Goal: Purchase product/service

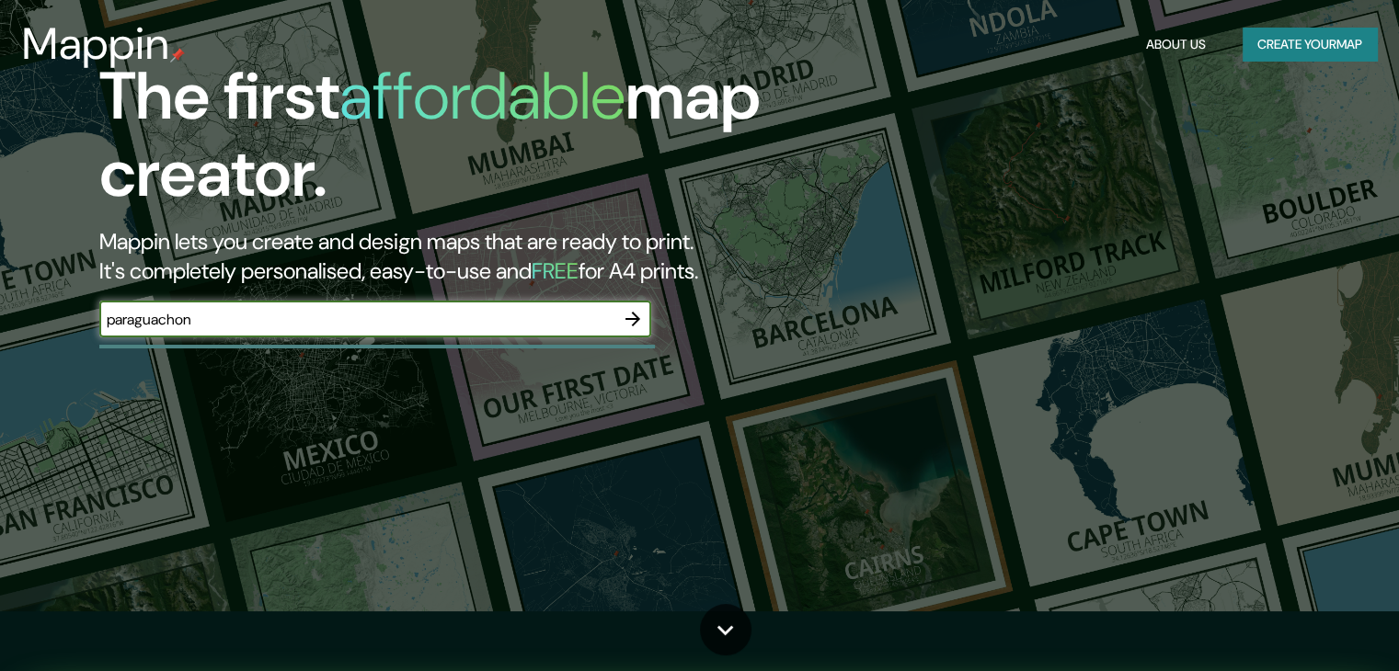
scroll to position [92, 0]
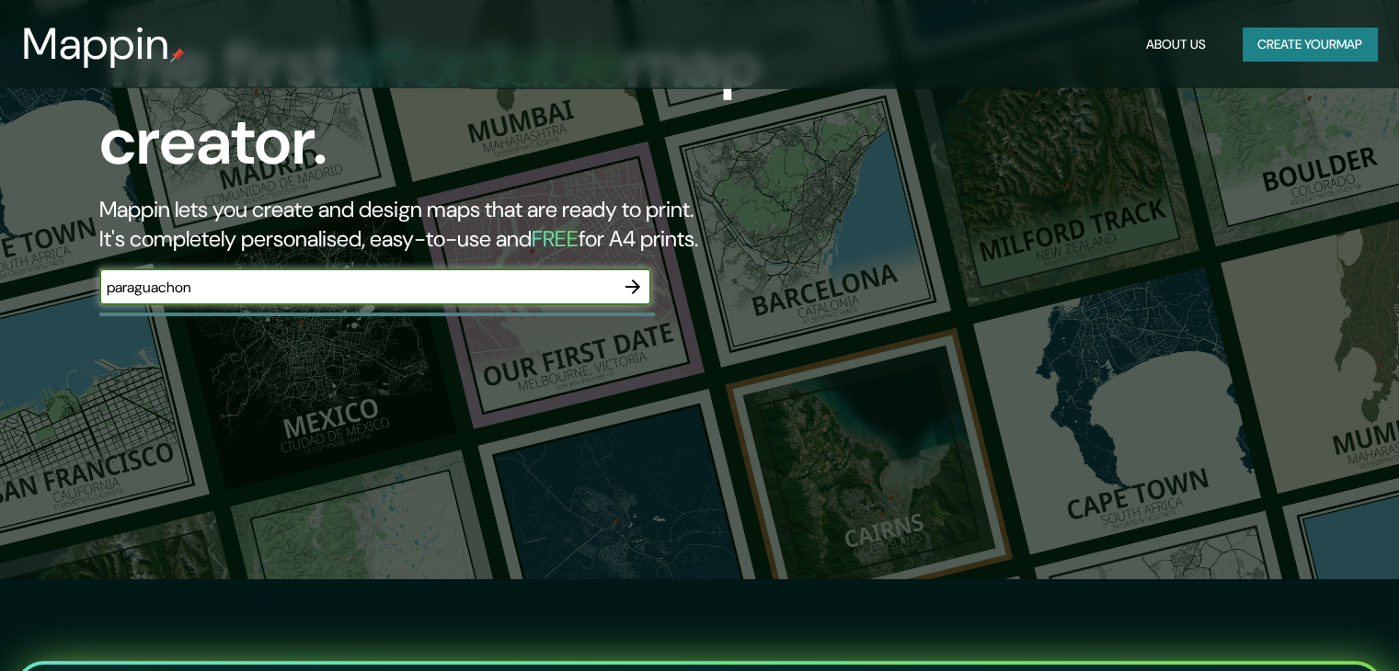
type input "paraguachon"
click at [625, 281] on icon "button" at bounding box center [633, 287] width 22 height 22
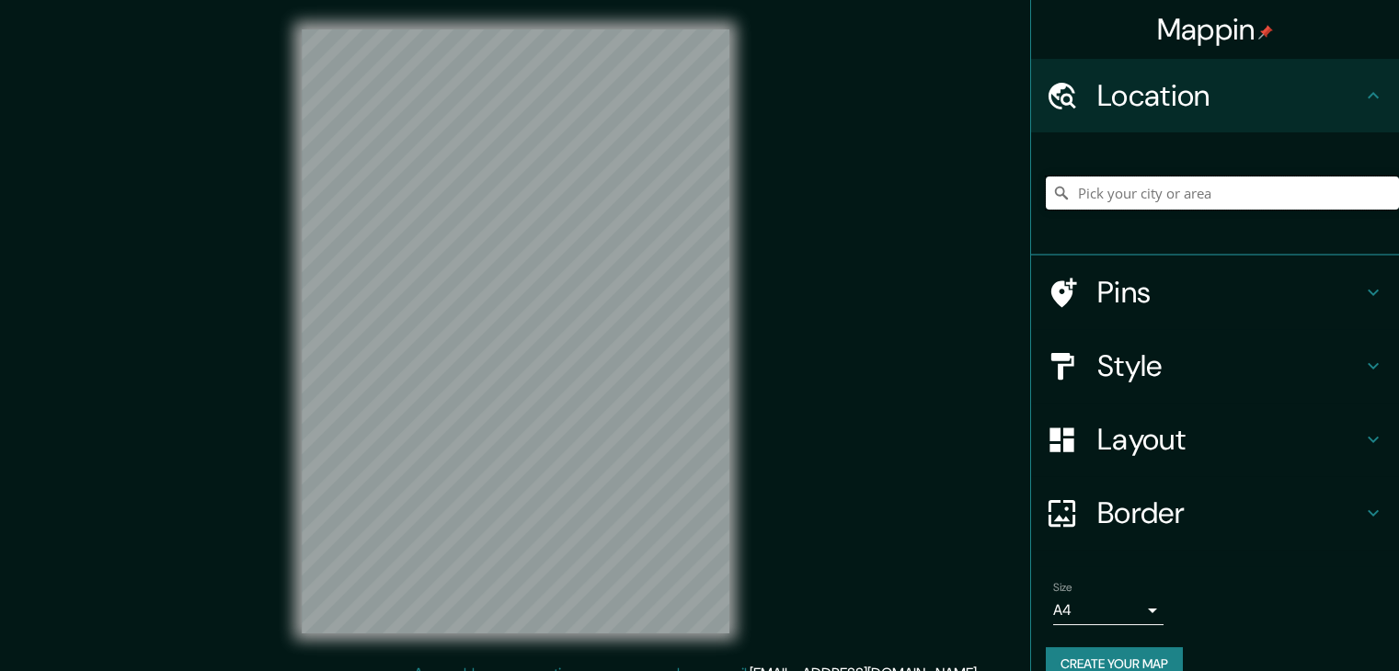
click at [1198, 193] on input "Pick your city or area" at bounding box center [1222, 193] width 353 height 33
click at [1097, 295] on h4 "Pins" at bounding box center [1229, 292] width 265 height 37
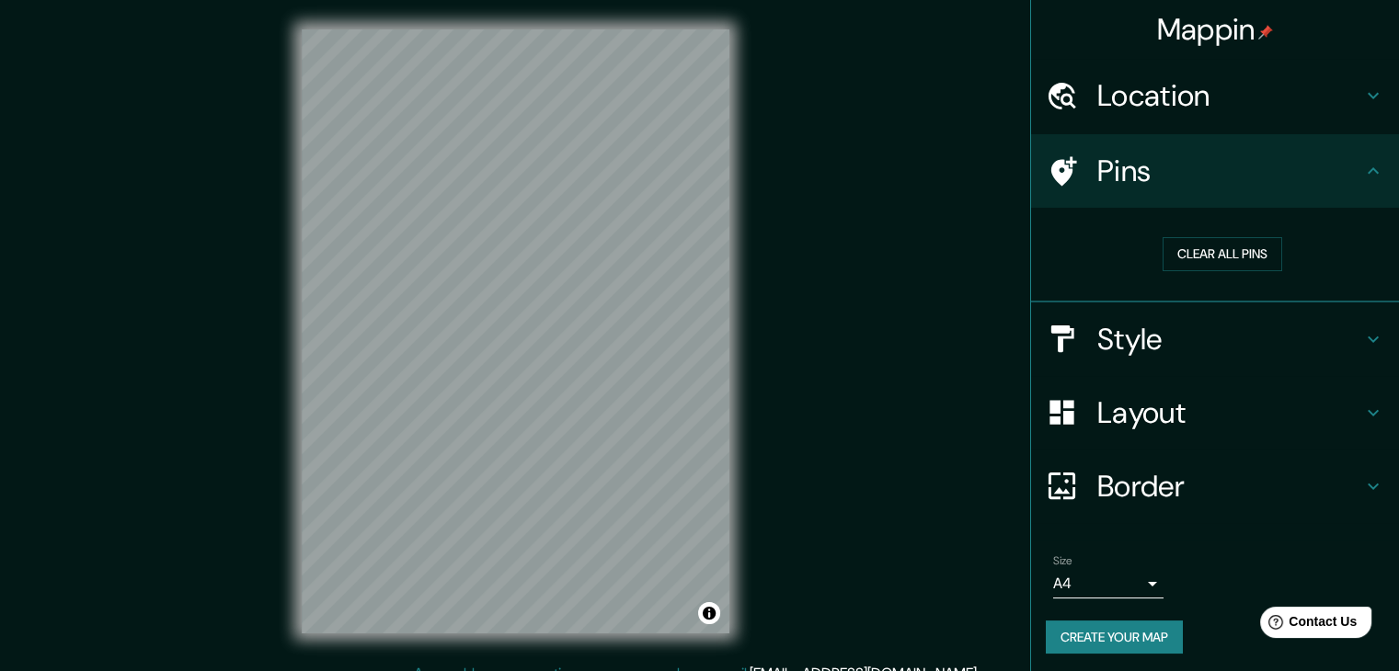
click at [1125, 185] on h4 "Pins" at bounding box center [1229, 171] width 265 height 37
click at [1217, 100] on h4 "Location" at bounding box center [1229, 95] width 265 height 37
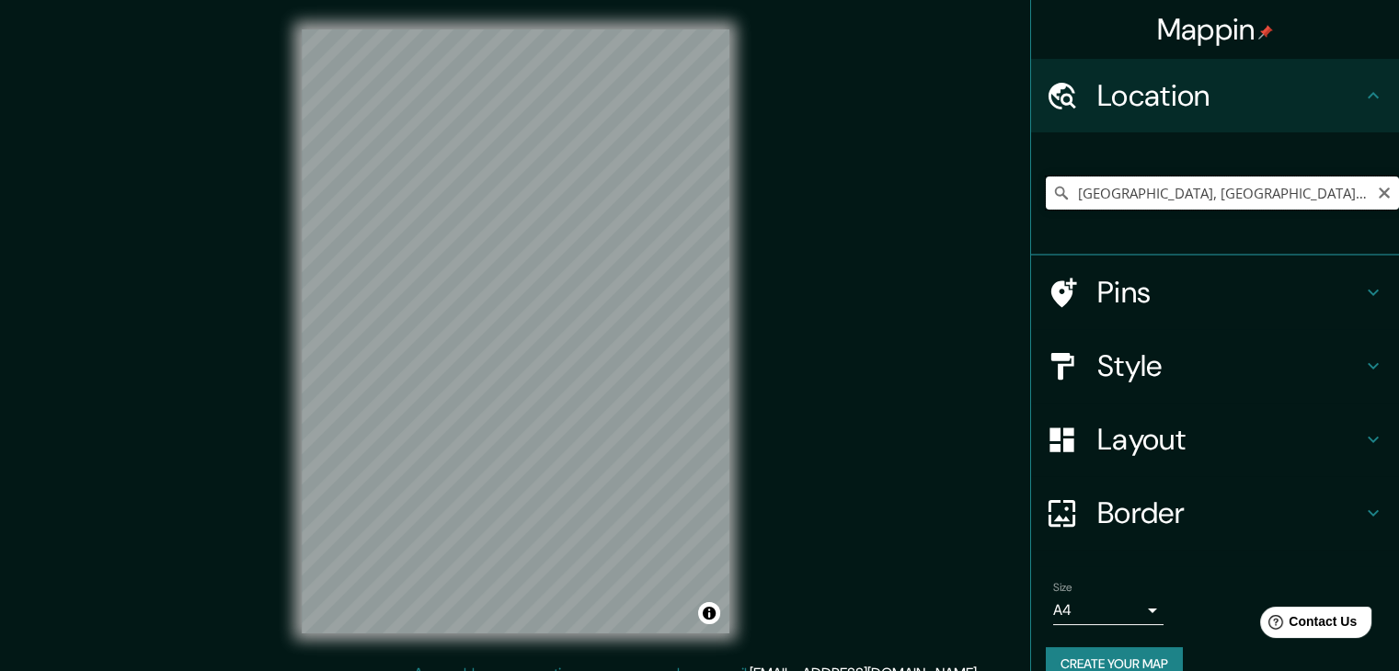
click at [1111, 191] on input "[GEOGRAPHIC_DATA], [GEOGRAPHIC_DATA], [GEOGRAPHIC_DATA]" at bounding box center [1222, 193] width 353 height 33
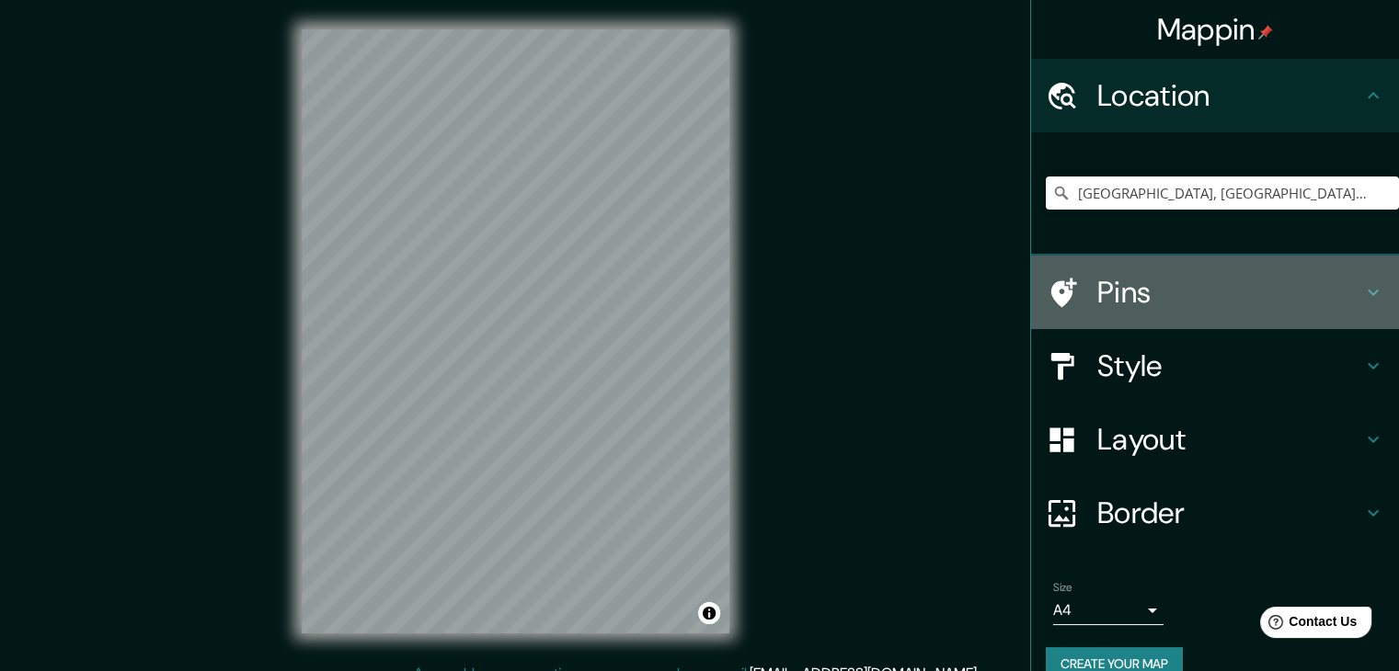
click at [1126, 281] on h4 "Pins" at bounding box center [1229, 292] width 265 height 37
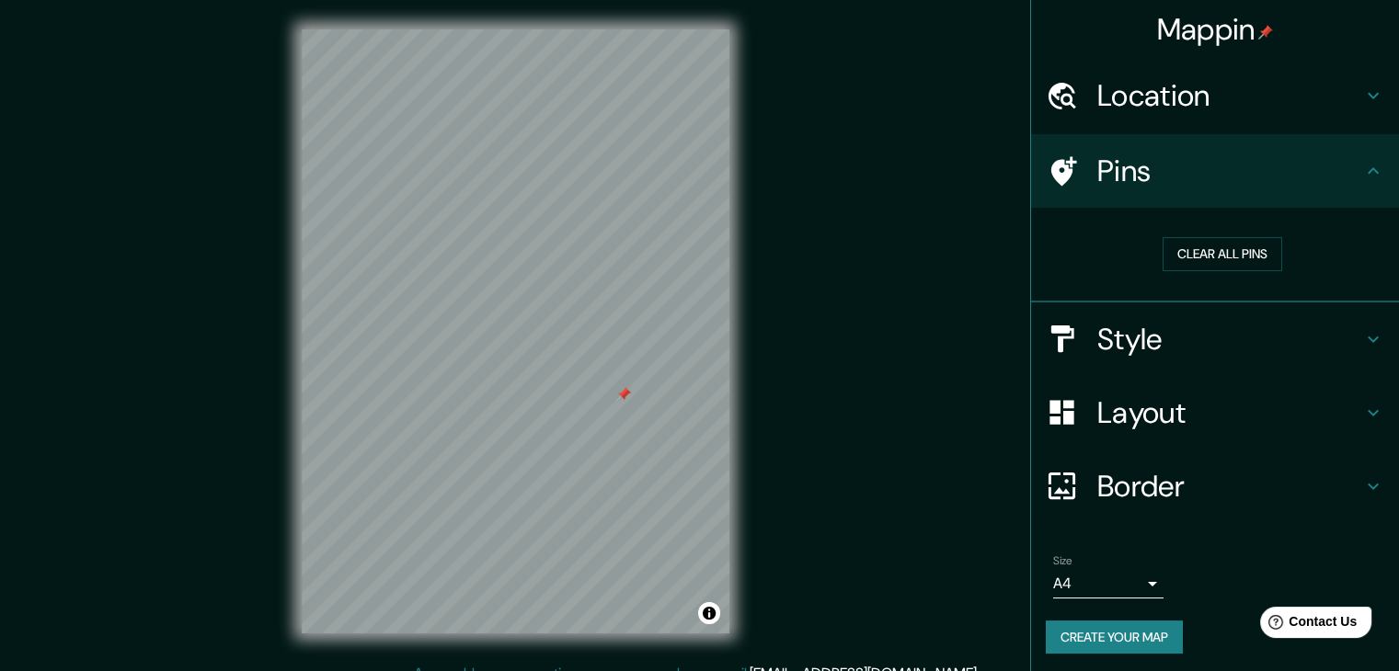
click at [1132, 166] on h4 "Pins" at bounding box center [1229, 171] width 265 height 37
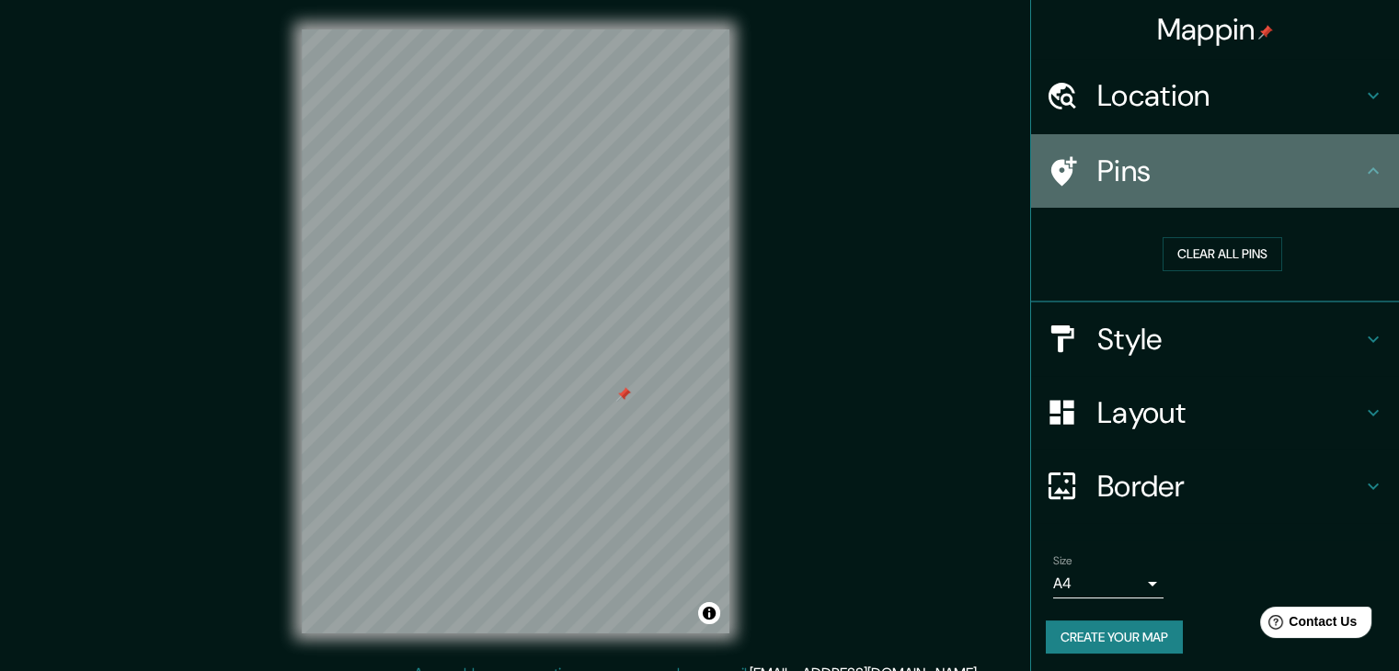
click at [1362, 173] on icon at bounding box center [1373, 171] width 22 height 22
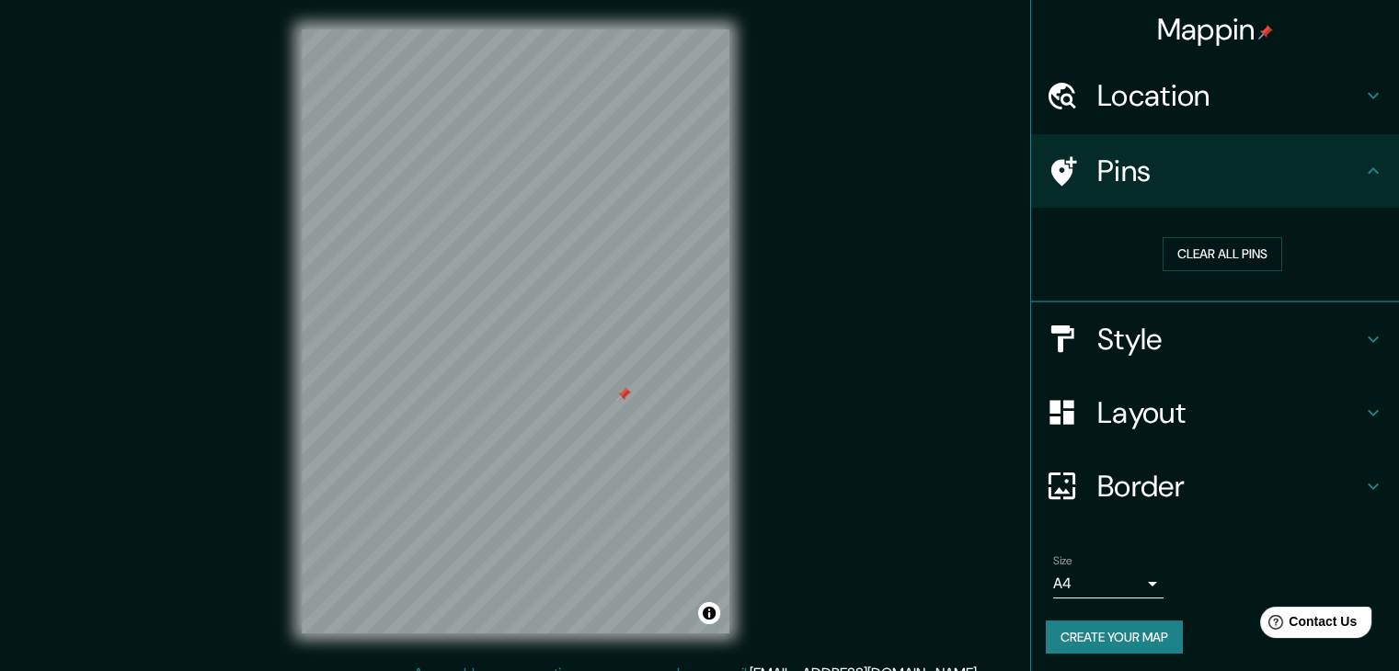
click at [1089, 358] on div "Style" at bounding box center [1215, 340] width 368 height 74
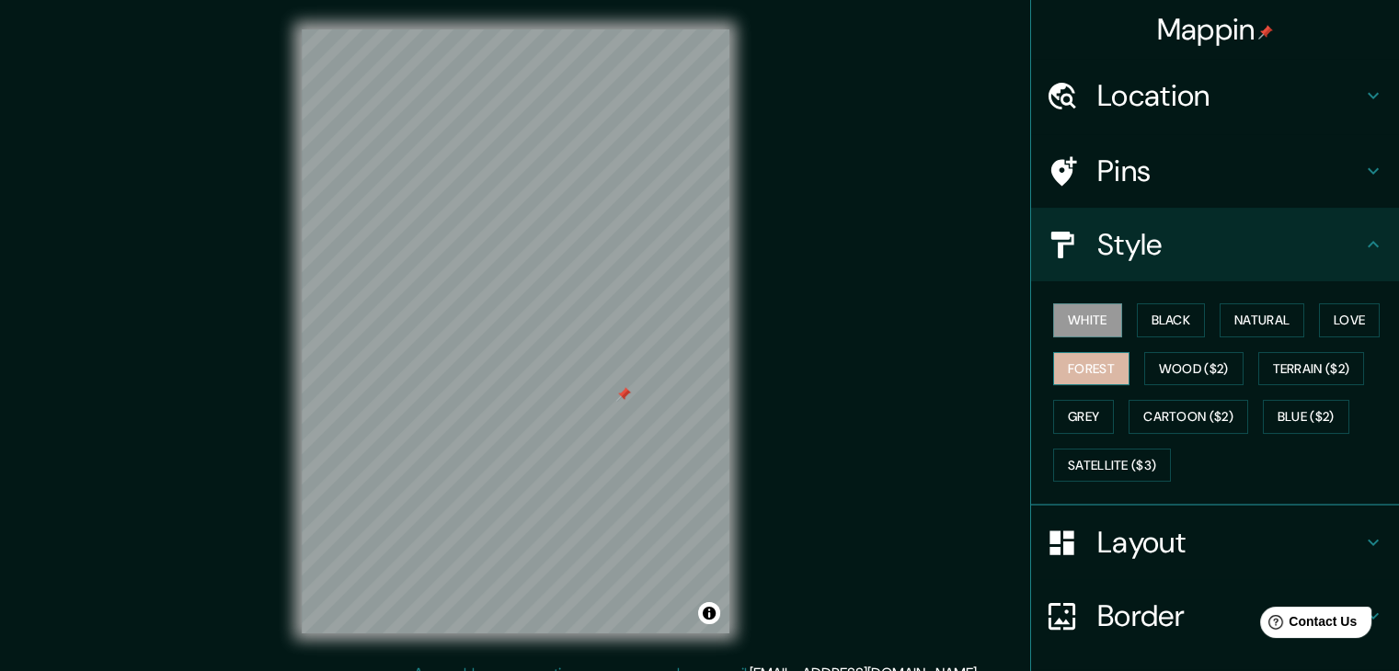
click at [1100, 362] on button "Forest" at bounding box center [1091, 369] width 76 height 34
click at [1144, 325] on button "Black" at bounding box center [1171, 321] width 69 height 34
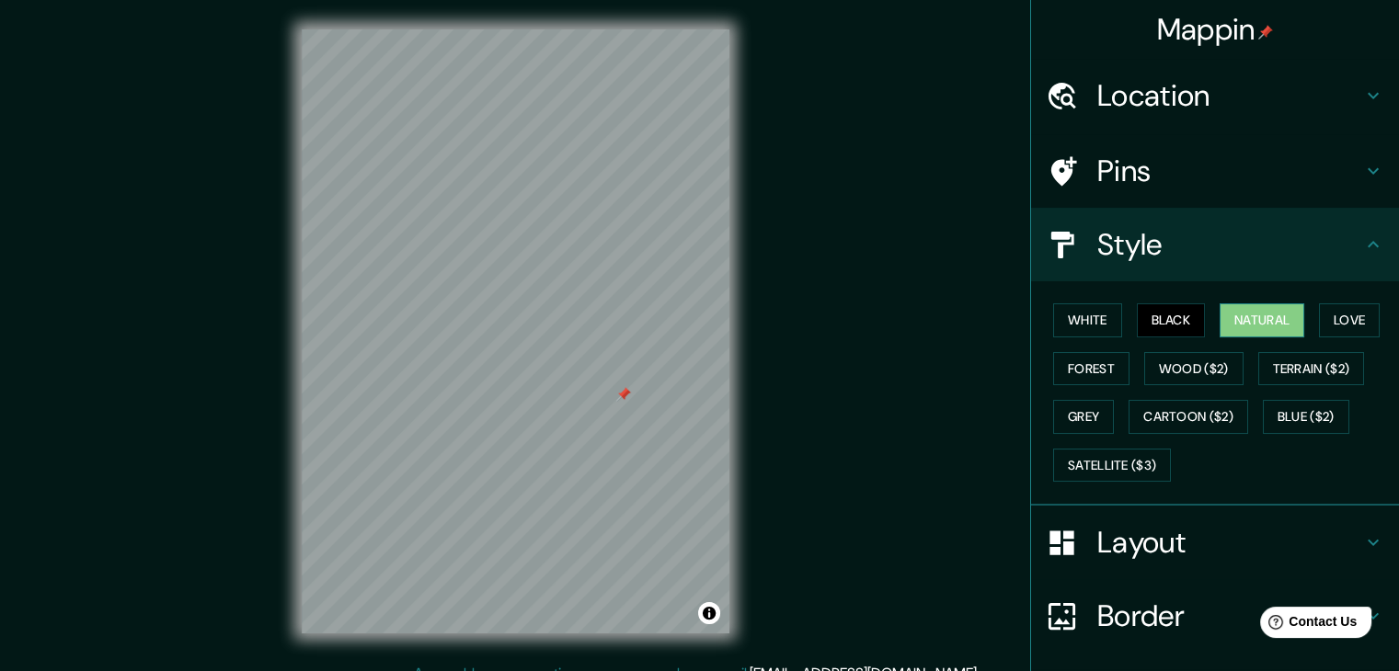
click at [1240, 310] on button "Natural" at bounding box center [1262, 321] width 85 height 34
click at [1339, 316] on button "Love" at bounding box center [1349, 321] width 61 height 34
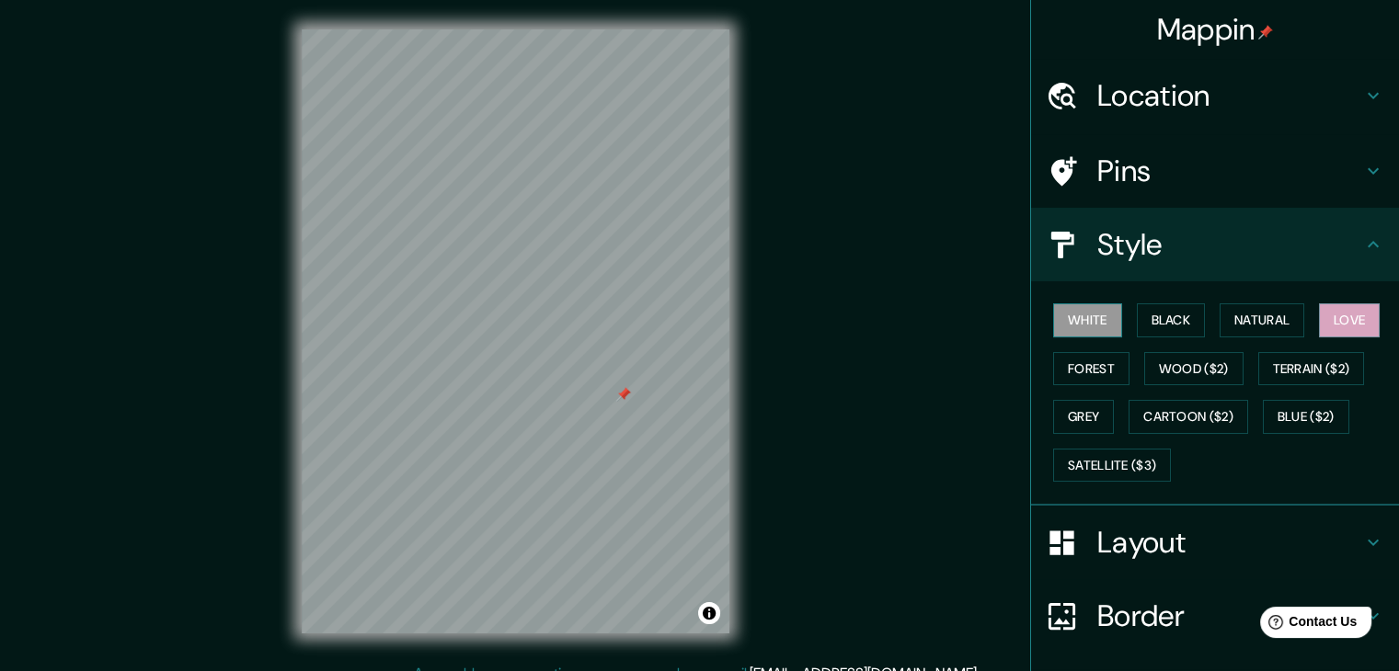
click at [1098, 315] on button "White" at bounding box center [1087, 321] width 69 height 34
click at [1185, 321] on button "Black" at bounding box center [1171, 321] width 69 height 34
click at [1104, 329] on button "White" at bounding box center [1087, 321] width 69 height 34
click at [1196, 100] on h4 "Location" at bounding box center [1229, 95] width 265 height 37
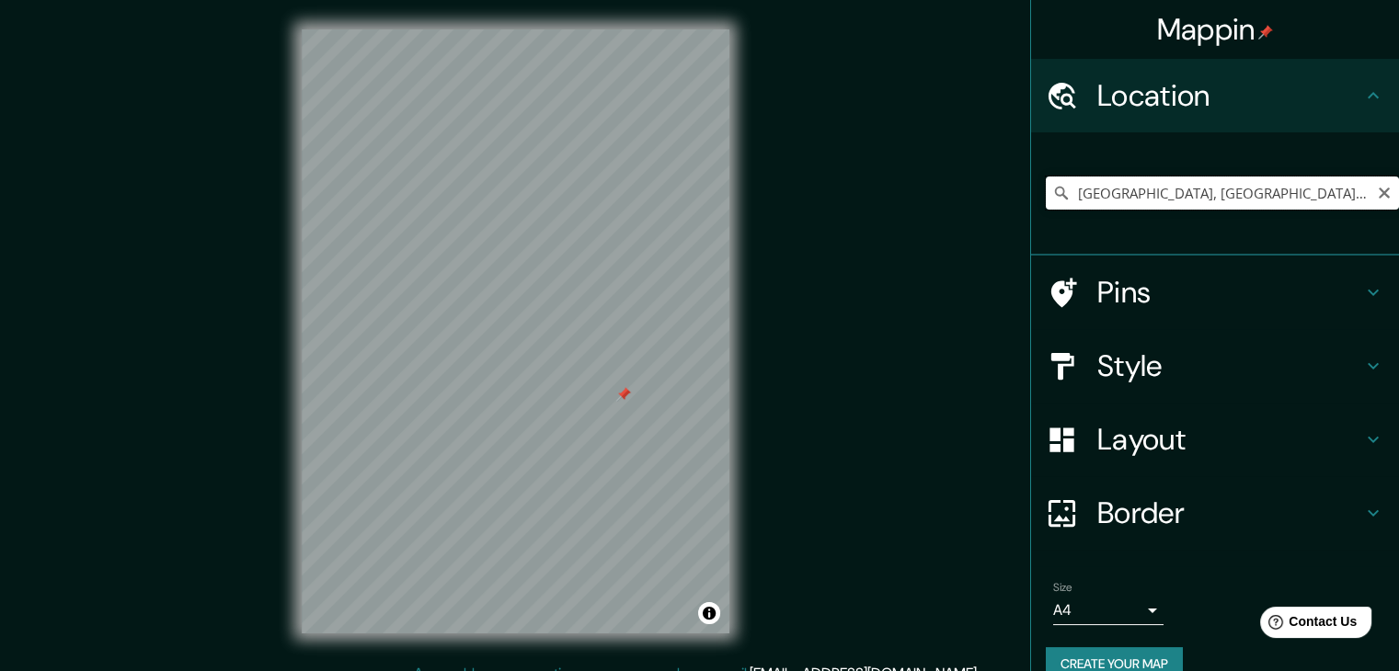
click at [1210, 201] on input "[GEOGRAPHIC_DATA], [GEOGRAPHIC_DATA], [GEOGRAPHIC_DATA]" at bounding box center [1222, 193] width 353 height 33
drag, startPoint x: 1295, startPoint y: 186, endPoint x: 991, endPoint y: 262, distance: 313.0
click at [992, 261] on div "Mappin Location [GEOGRAPHIC_DATA], [GEOGRAPHIC_DATA], [GEOGRAPHIC_DATA] Pins St…" at bounding box center [699, 346] width 1399 height 693
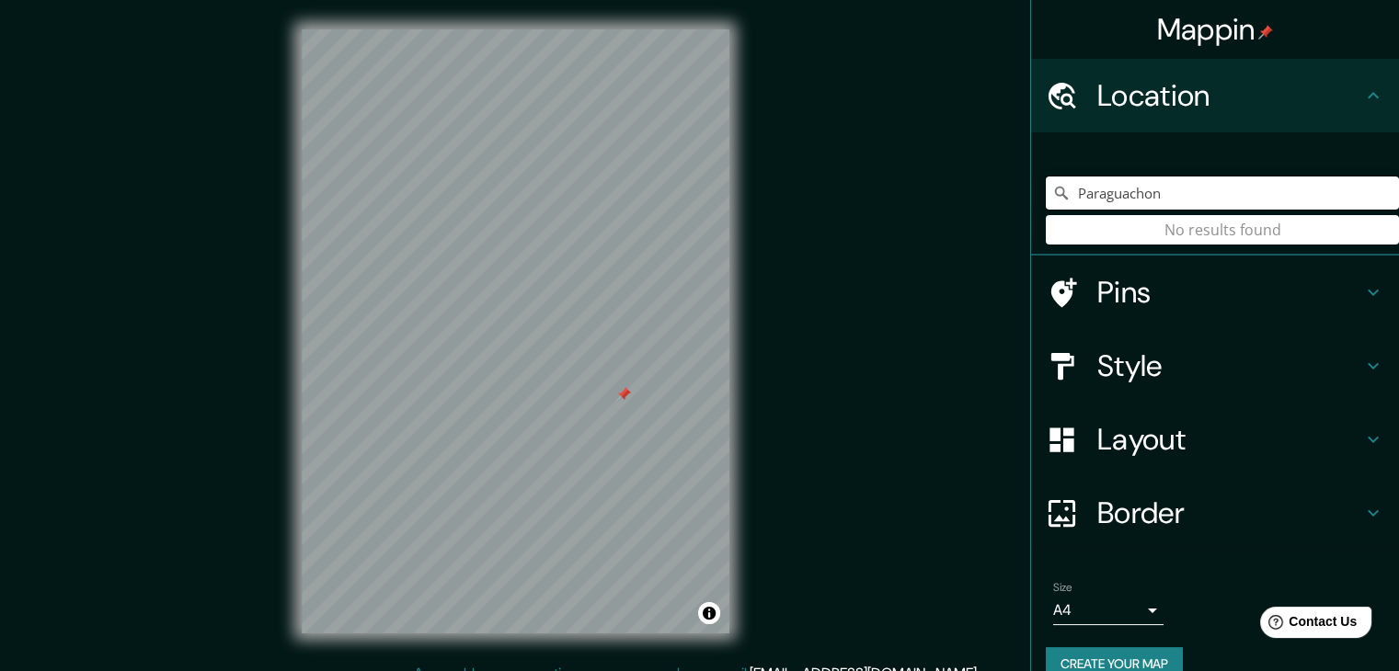
click at [1155, 195] on input "Paraguachon" at bounding box center [1222, 193] width 353 height 33
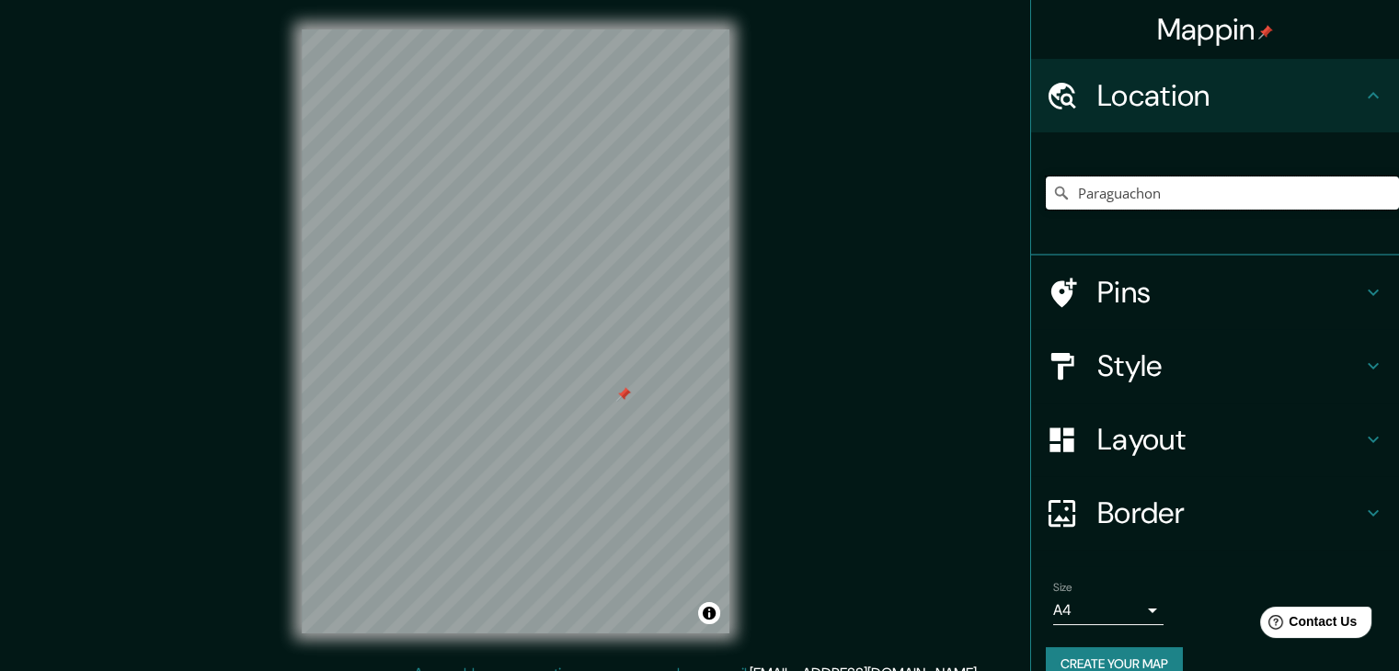
drag, startPoint x: 1181, startPoint y: 180, endPoint x: 907, endPoint y: 189, distance: 274.2
click at [907, 189] on div "Mappin Location [GEOGRAPHIC_DATA] No results found Pins Style Layout Border Cho…" at bounding box center [699, 346] width 1399 height 693
paste input "ón, Maicao, La Guajira"
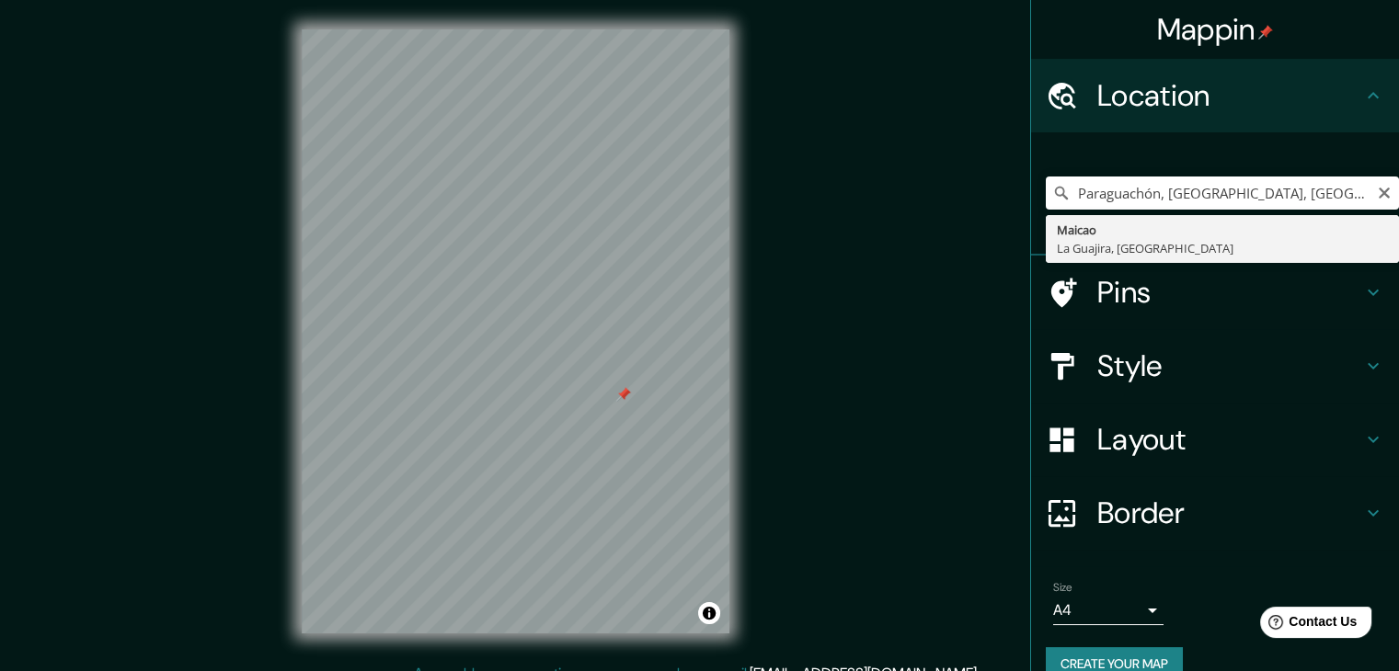
type input "Maicao, [GEOGRAPHIC_DATA], [GEOGRAPHIC_DATA]"
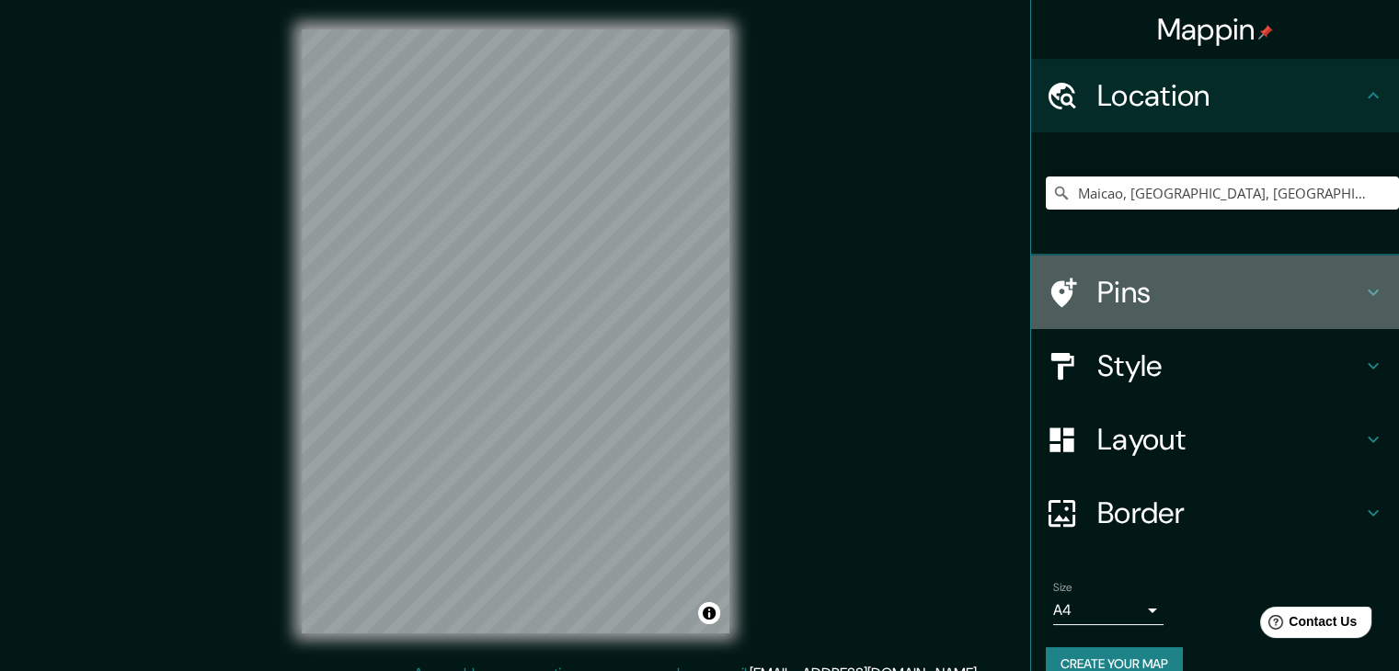
click at [1073, 296] on div at bounding box center [1072, 293] width 52 height 32
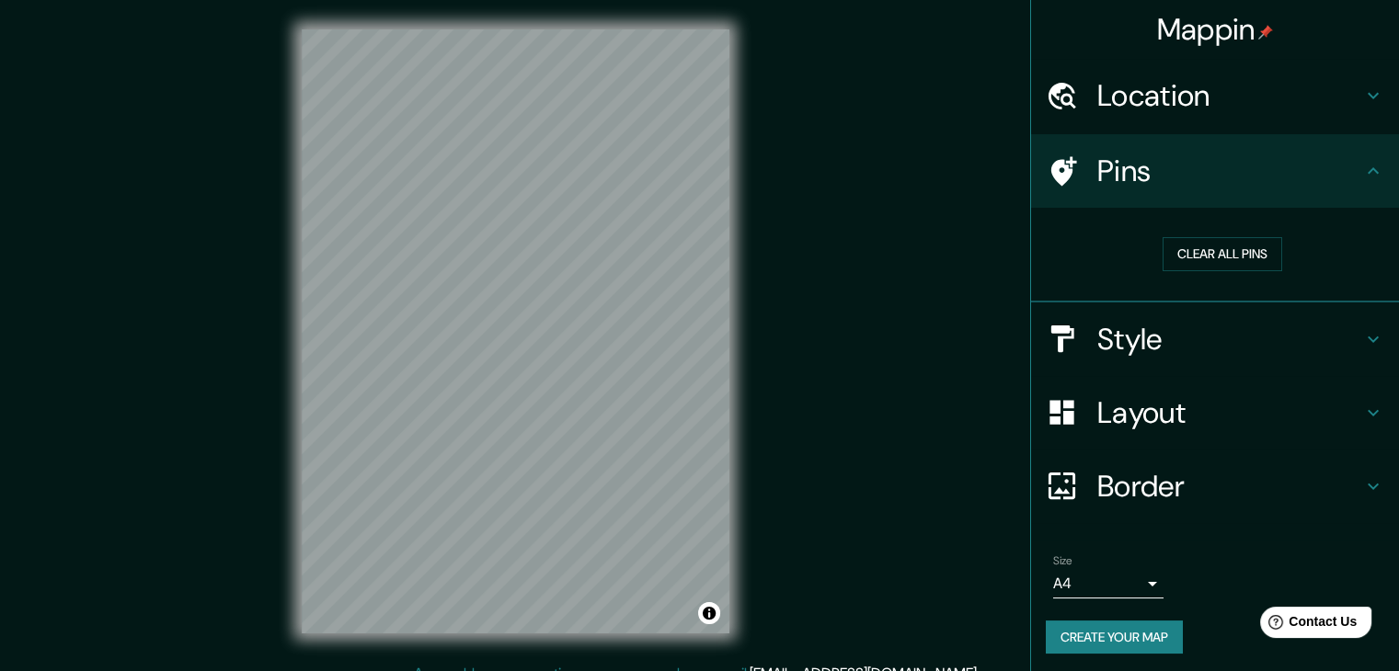
click at [1134, 177] on h4 "Pins" at bounding box center [1229, 171] width 265 height 37
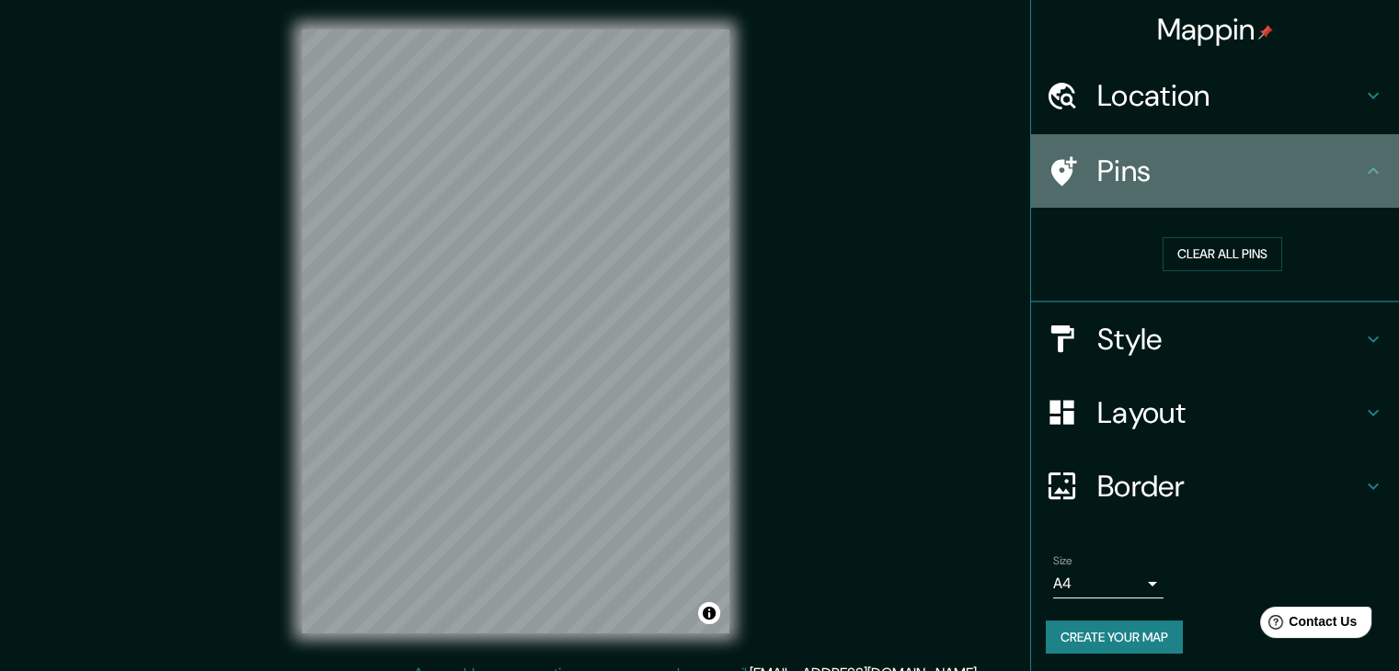
click at [1134, 177] on h4 "Pins" at bounding box center [1229, 171] width 265 height 37
